Goal: Communication & Community: Answer question/provide support

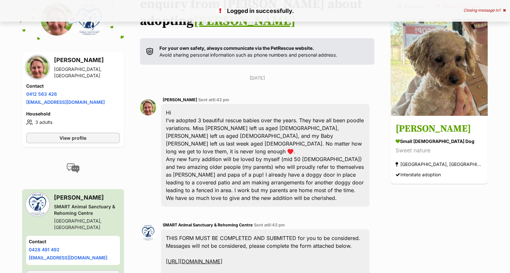
scroll to position [65, 0]
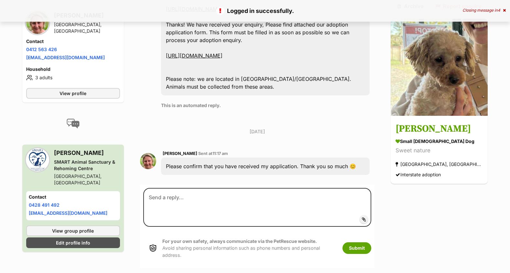
scroll to position [356, 0]
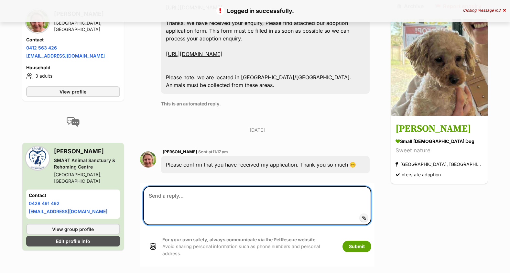
click at [182, 186] on textarea at bounding box center [257, 205] width 228 height 39
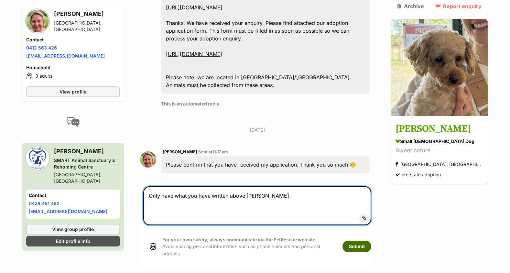
type textarea "Only have what you have written above [PERSON_NAME]."
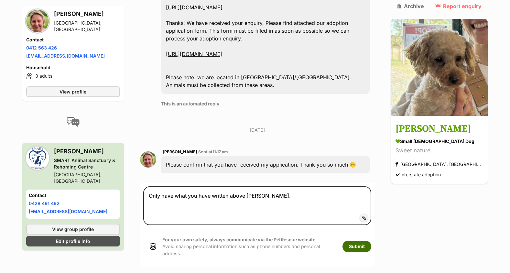
click at [371, 241] on button "Submit" at bounding box center [357, 247] width 29 height 12
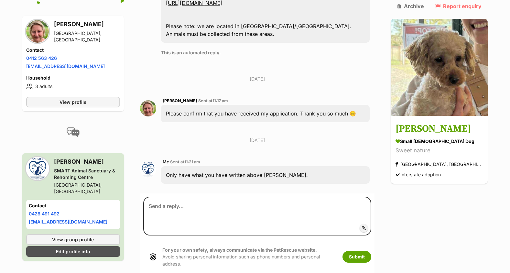
scroll to position [418, 0]
